Goal: Task Accomplishment & Management: Manage account settings

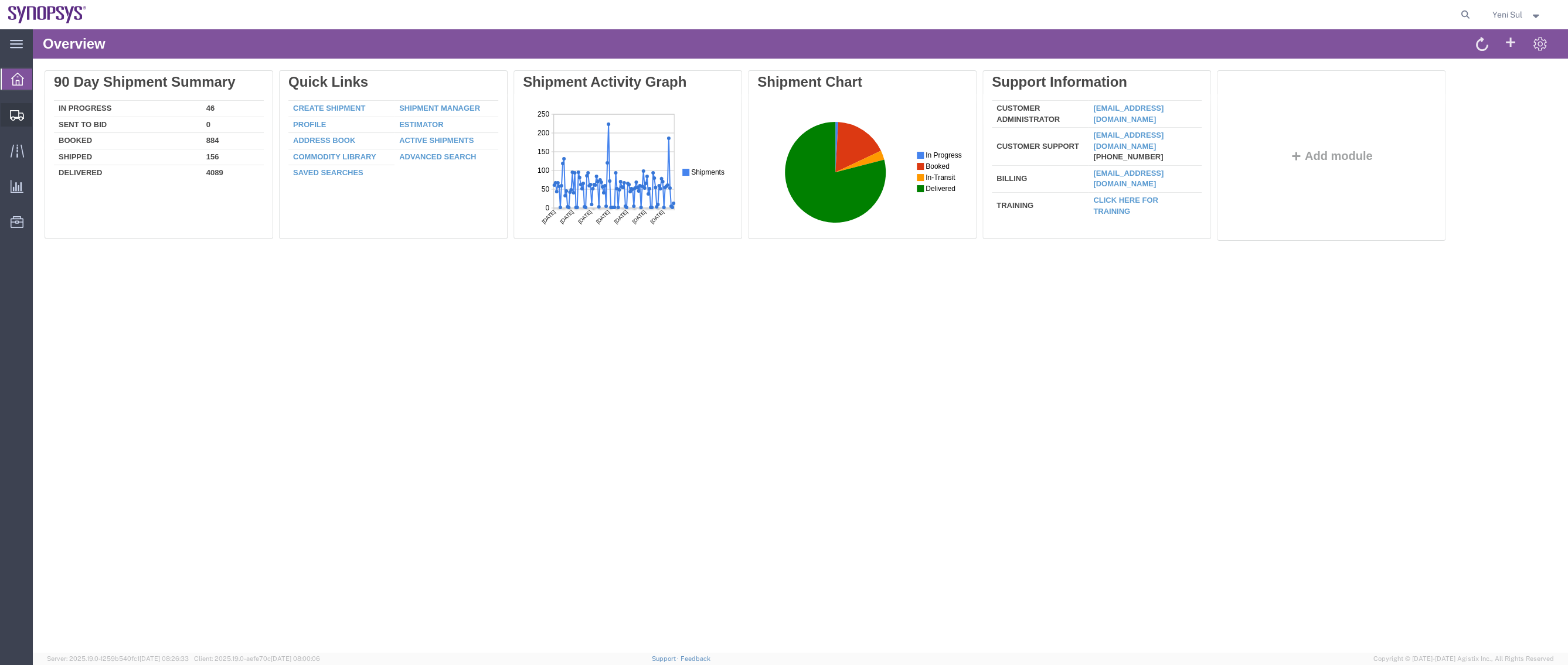
click at [0, 0] on span "Create Shipment" at bounding box center [0, 0] width 0 height 0
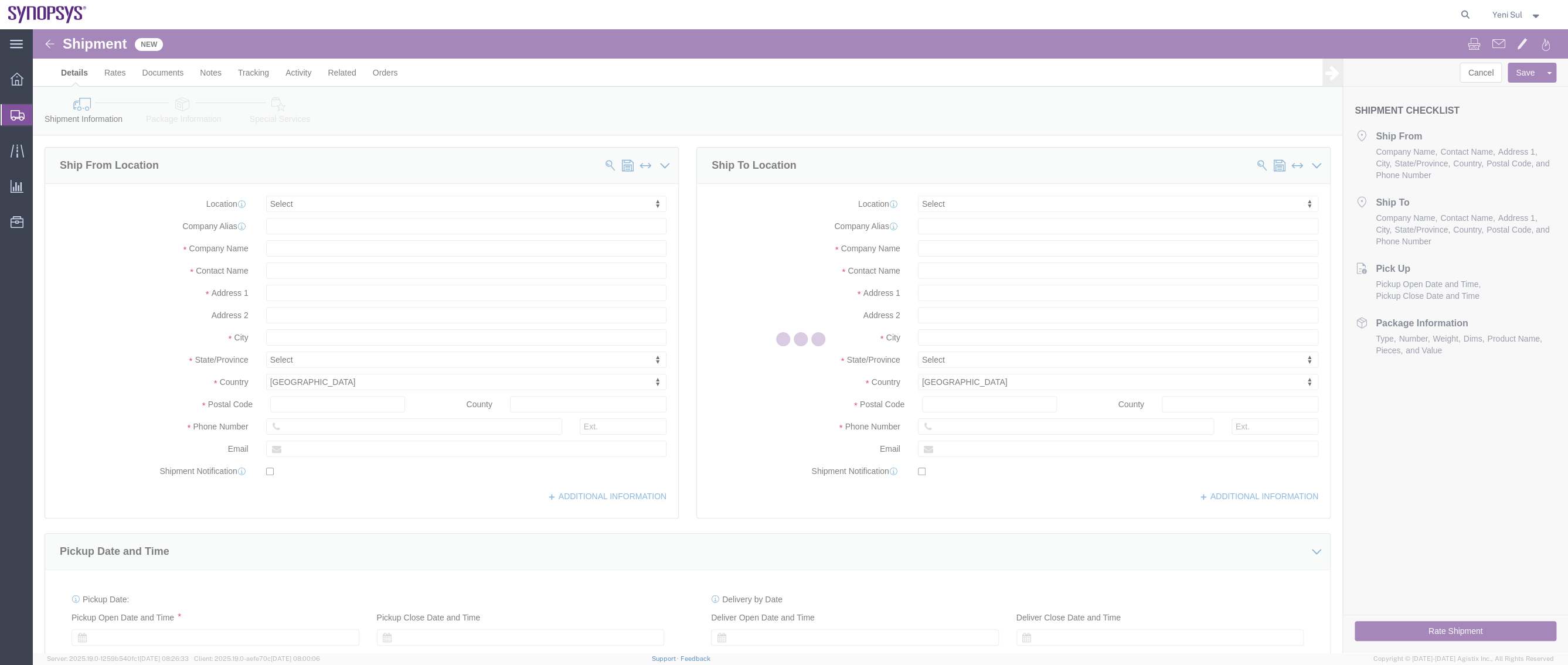
click at [56, 131] on div "main_menu Created with Sketch. Collapse Menu Overview Shipments Shipment Manage…" at bounding box center [784, 347] width 1568 height 635
select select
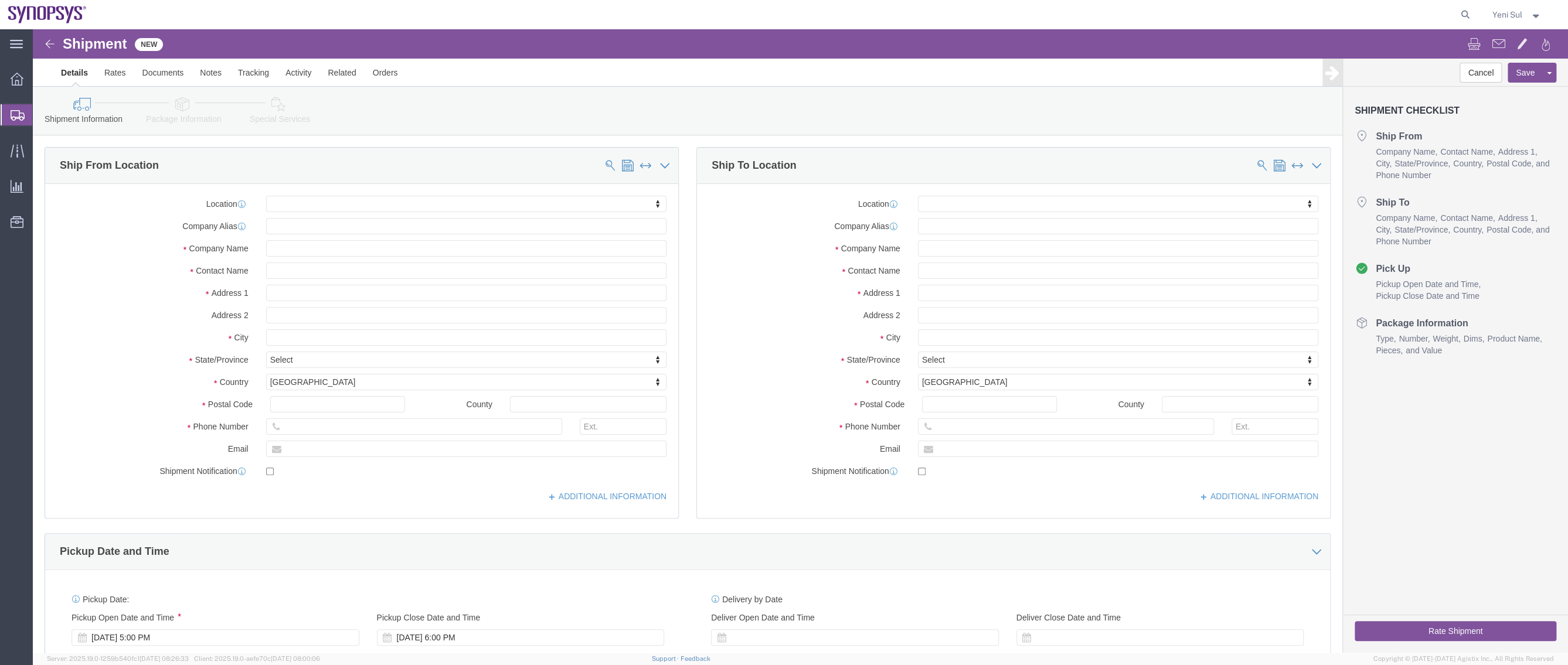
click at [0, 0] on span "Shipment Manager" at bounding box center [0, 0] width 0 height 0
